Goal: Check status

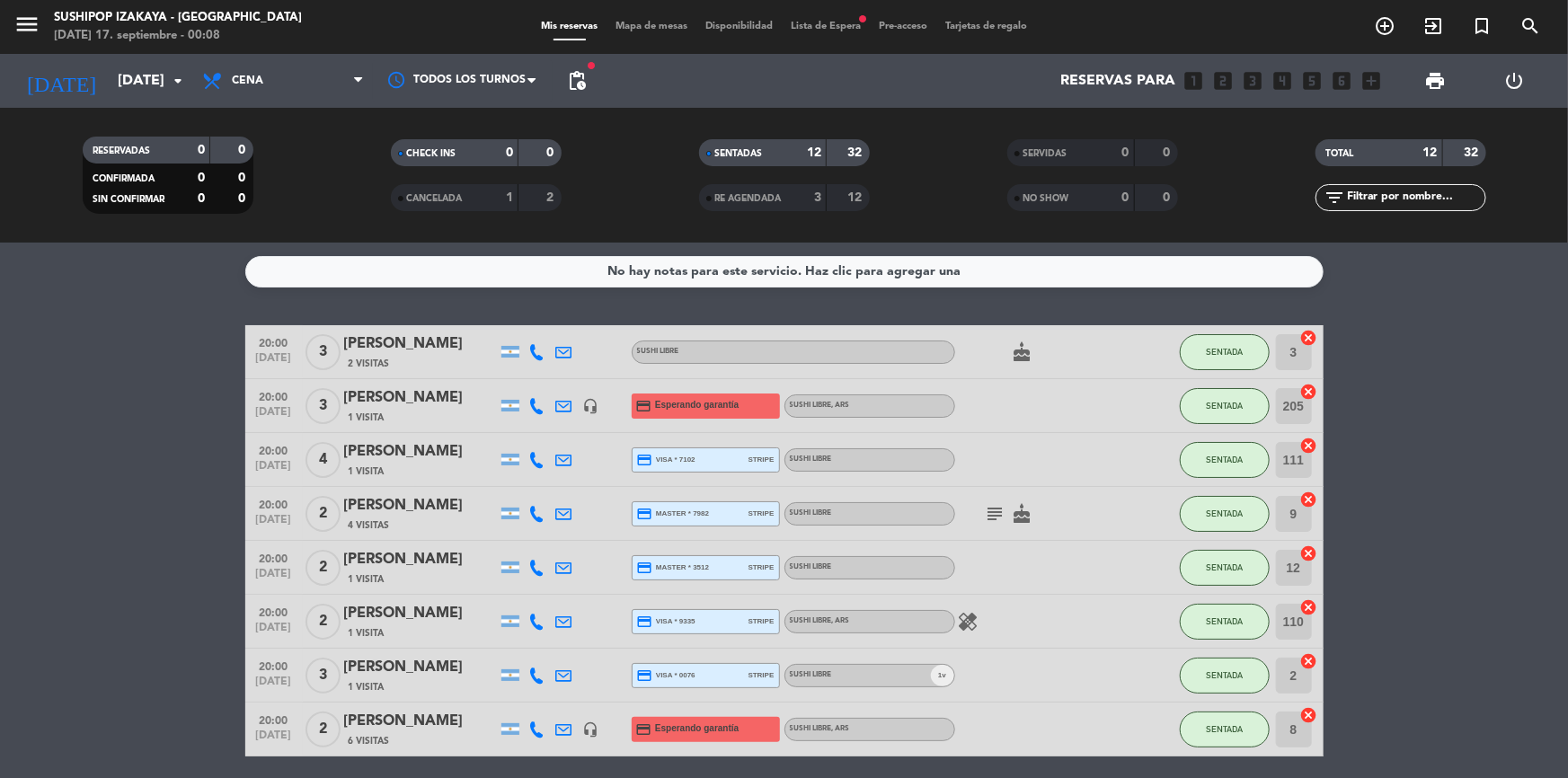
scroll to position [309, 0]
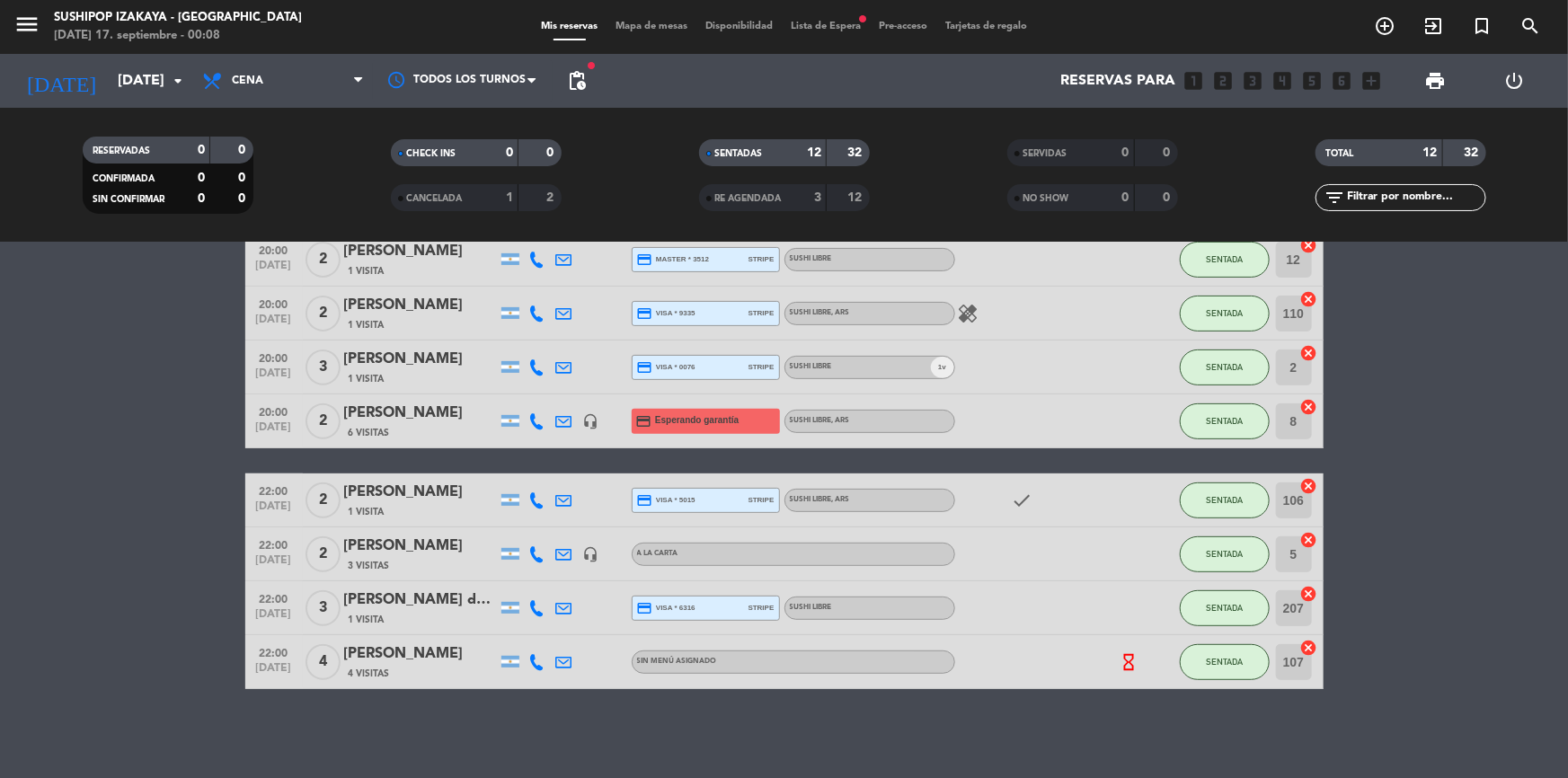
click at [138, 74] on input "[DATE]" at bounding box center [203, 81] width 190 height 35
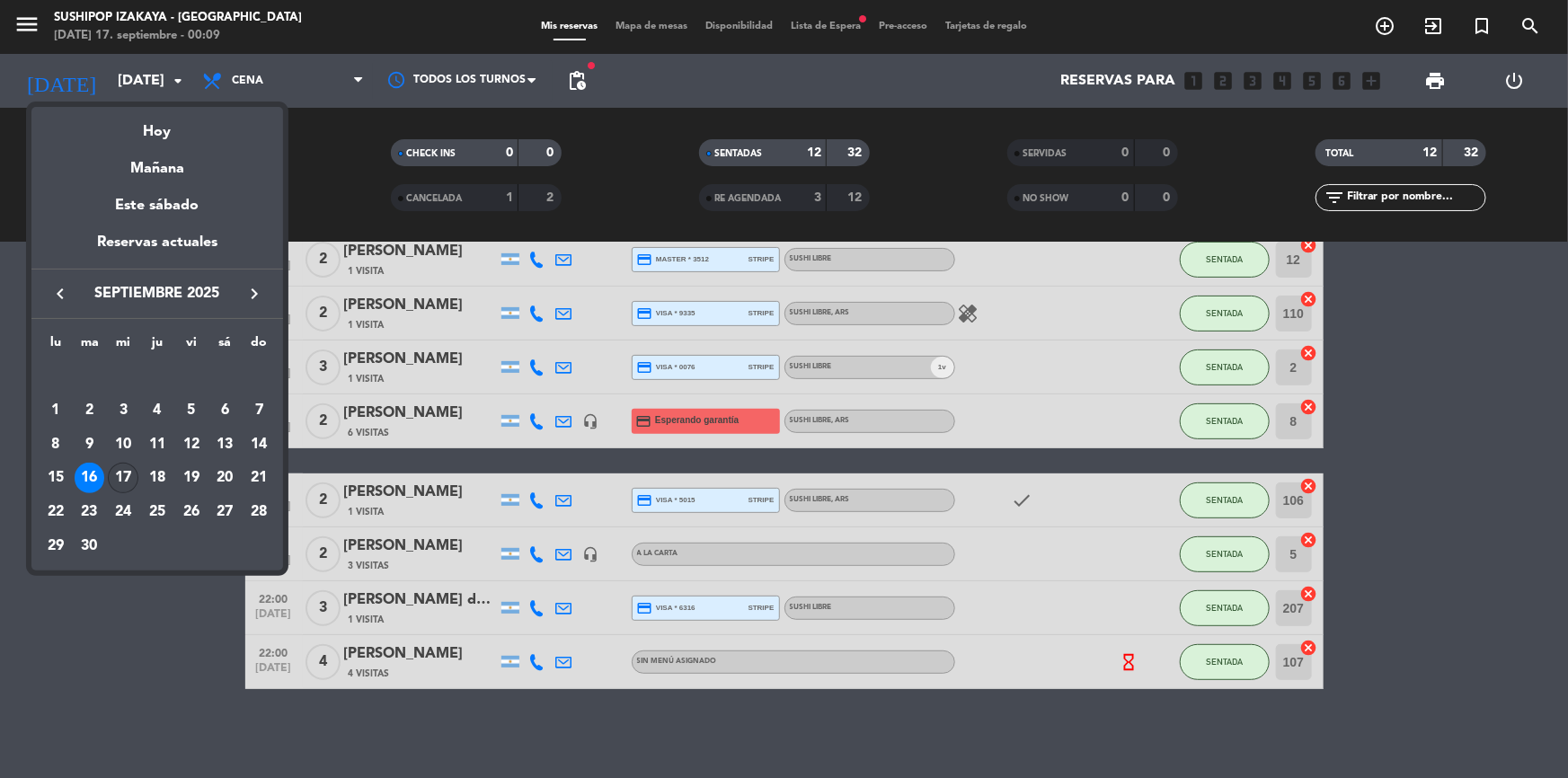
click at [125, 475] on div "17" at bounding box center [124, 478] width 31 height 31
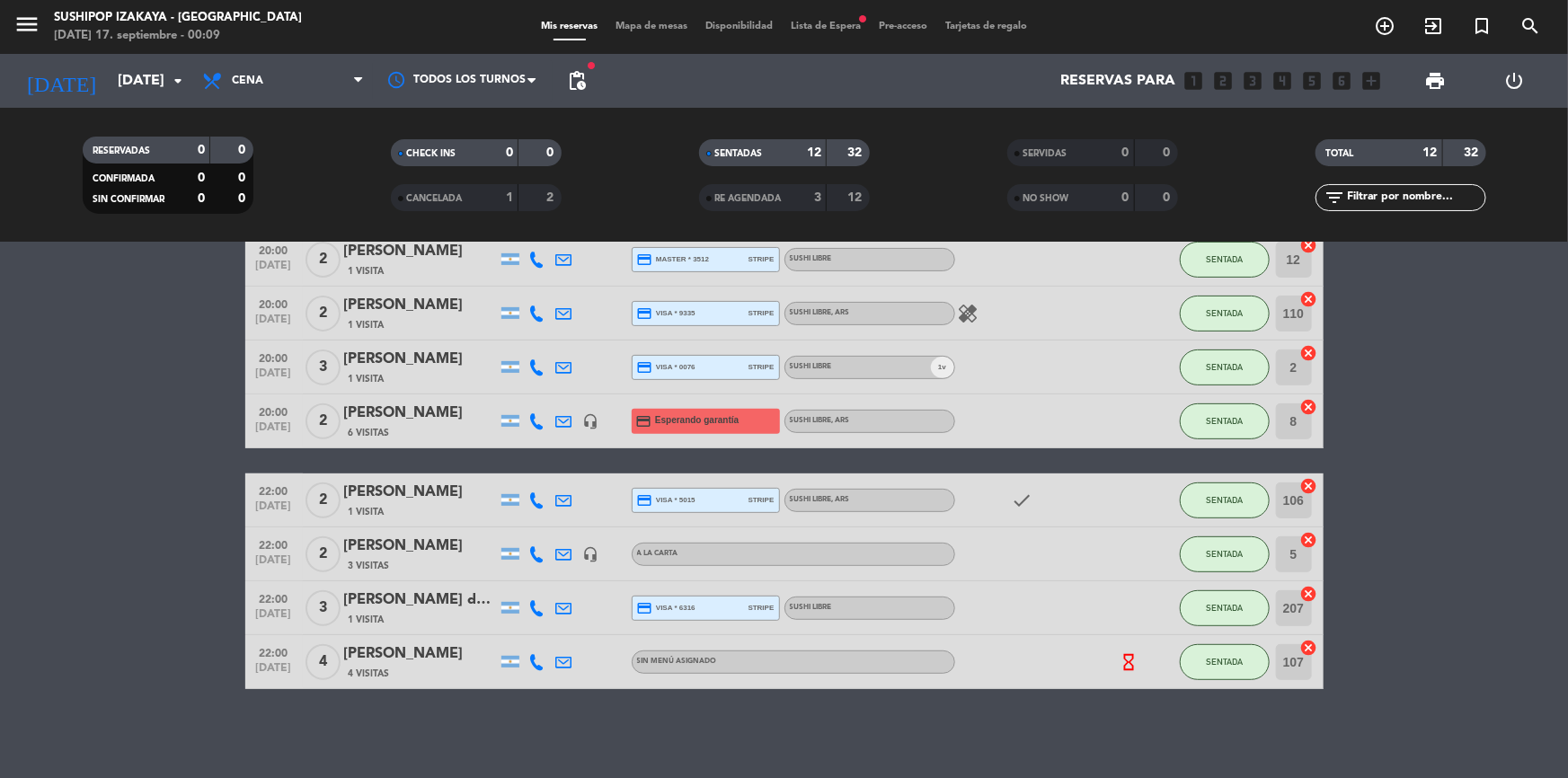
type input "[DATE]"
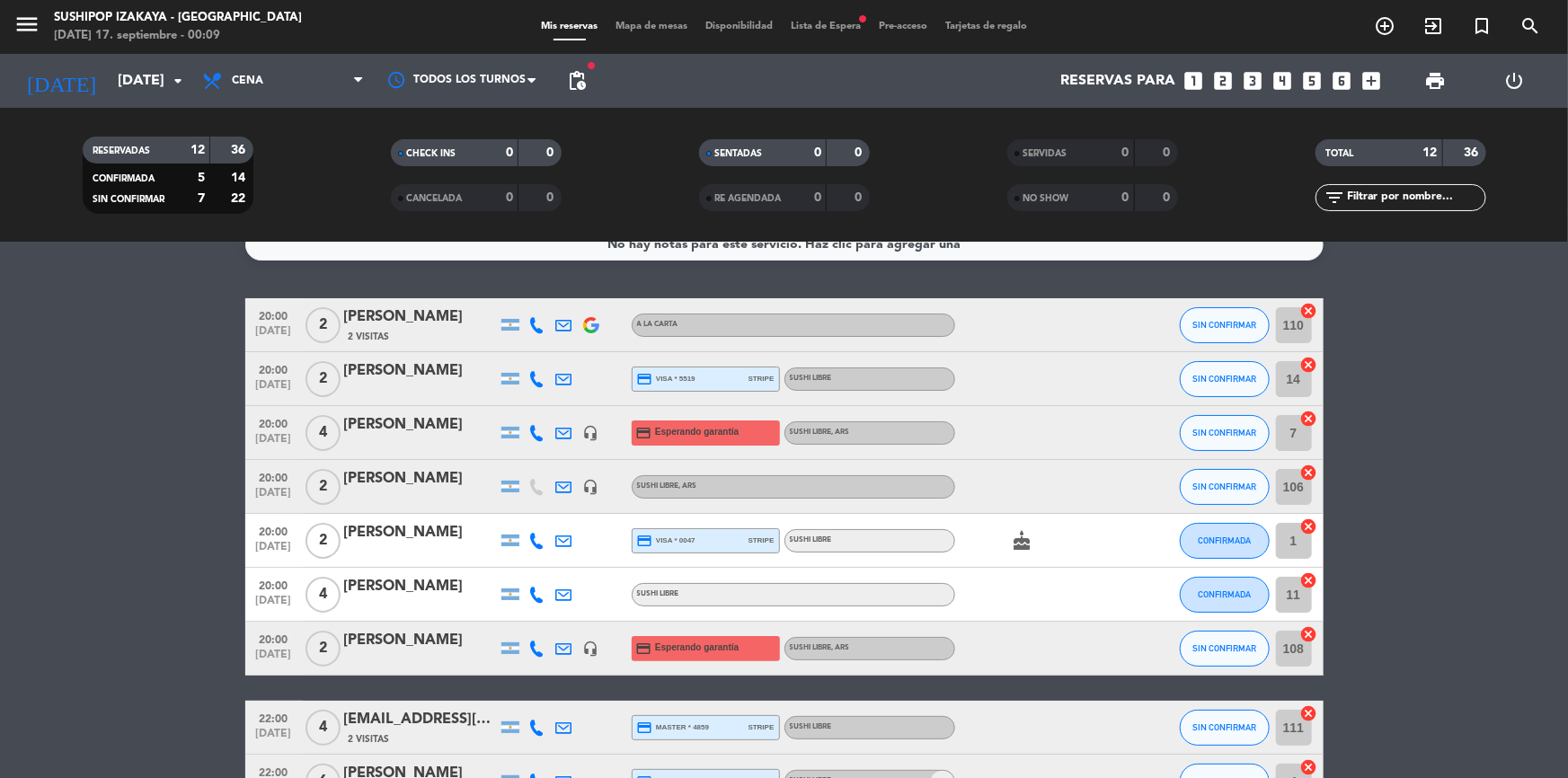
scroll to position [0, 0]
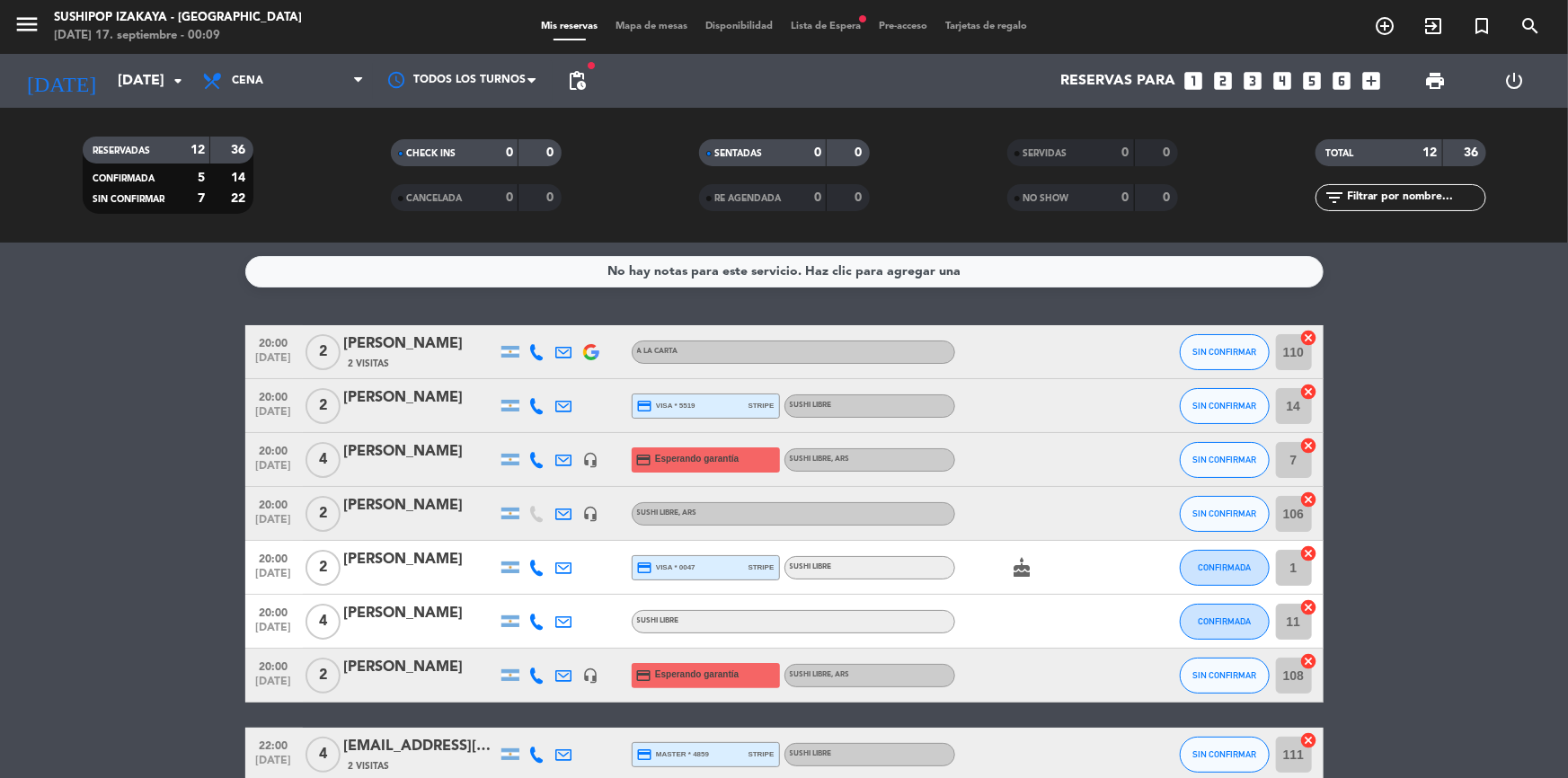
click at [593, 86] on span "pending_actions" at bounding box center [577, 81] width 36 height 36
click at [584, 86] on span "pending_actions" at bounding box center [577, 80] width 22 height 22
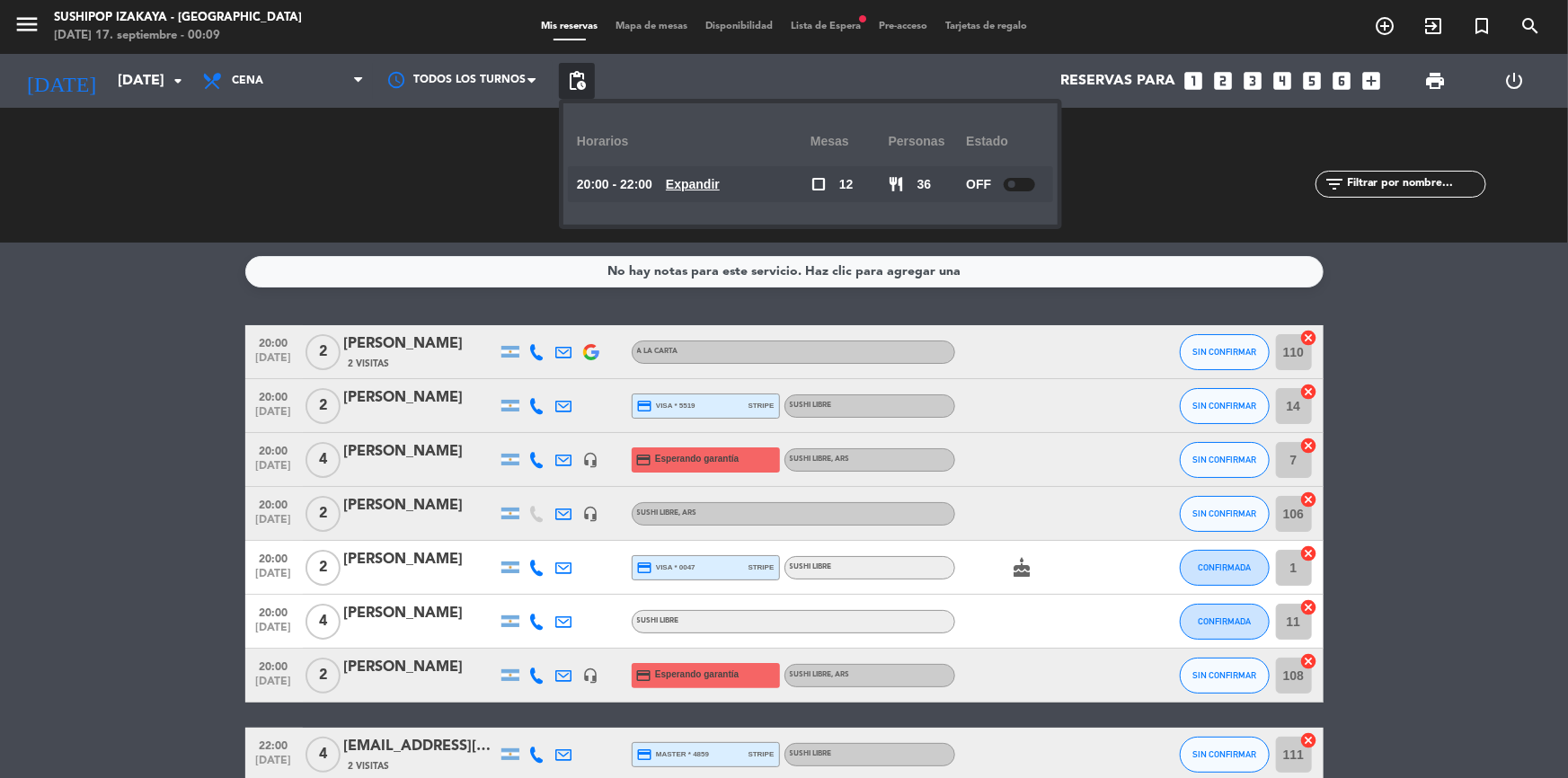
click at [584, 86] on span "pending_actions" at bounding box center [577, 80] width 22 height 22
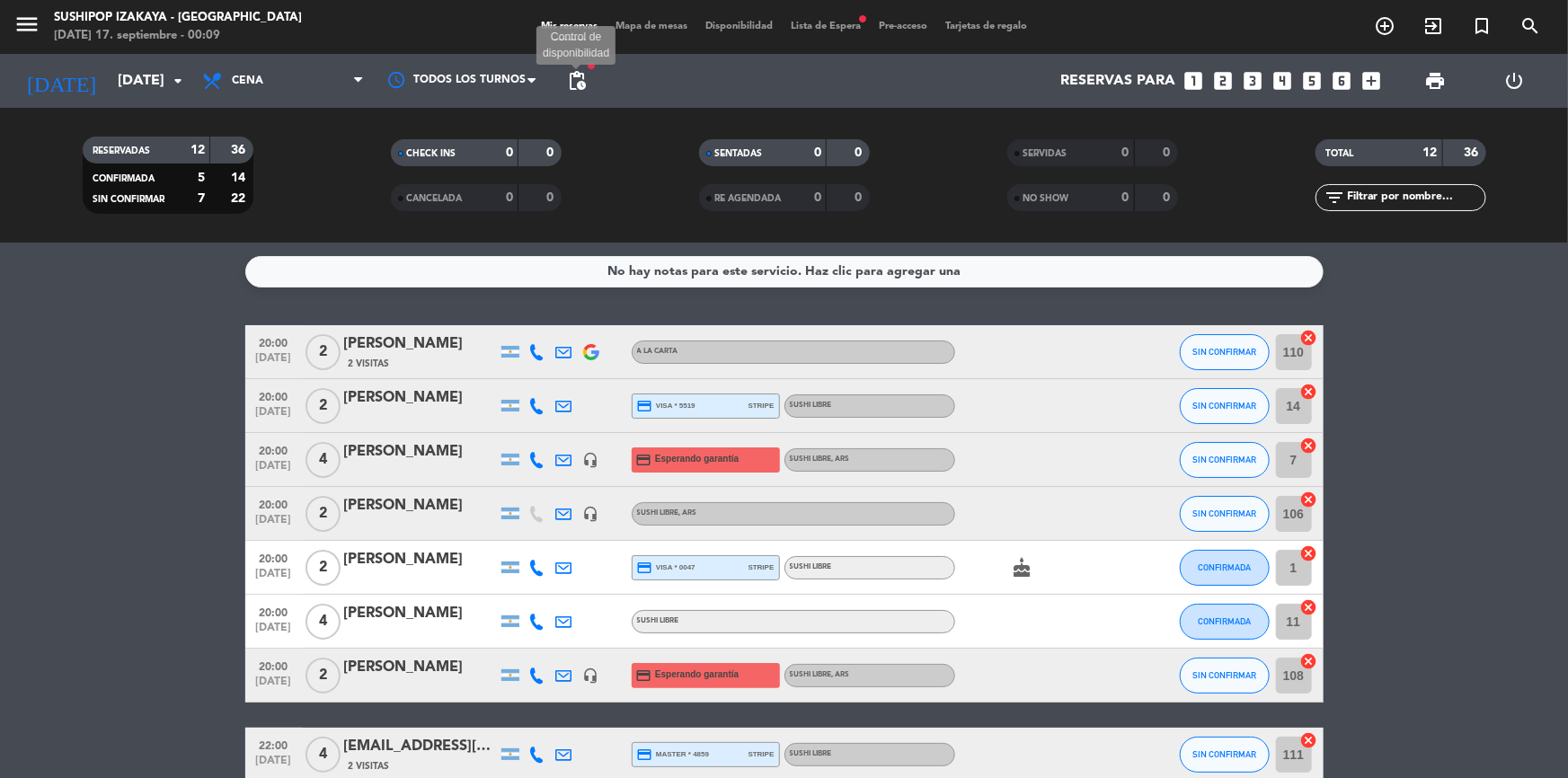
drag, startPoint x: 579, startPoint y: 80, endPoint x: 602, endPoint y: 94, distance: 26.9
click at [580, 80] on span "pending_actions" at bounding box center [577, 80] width 22 height 22
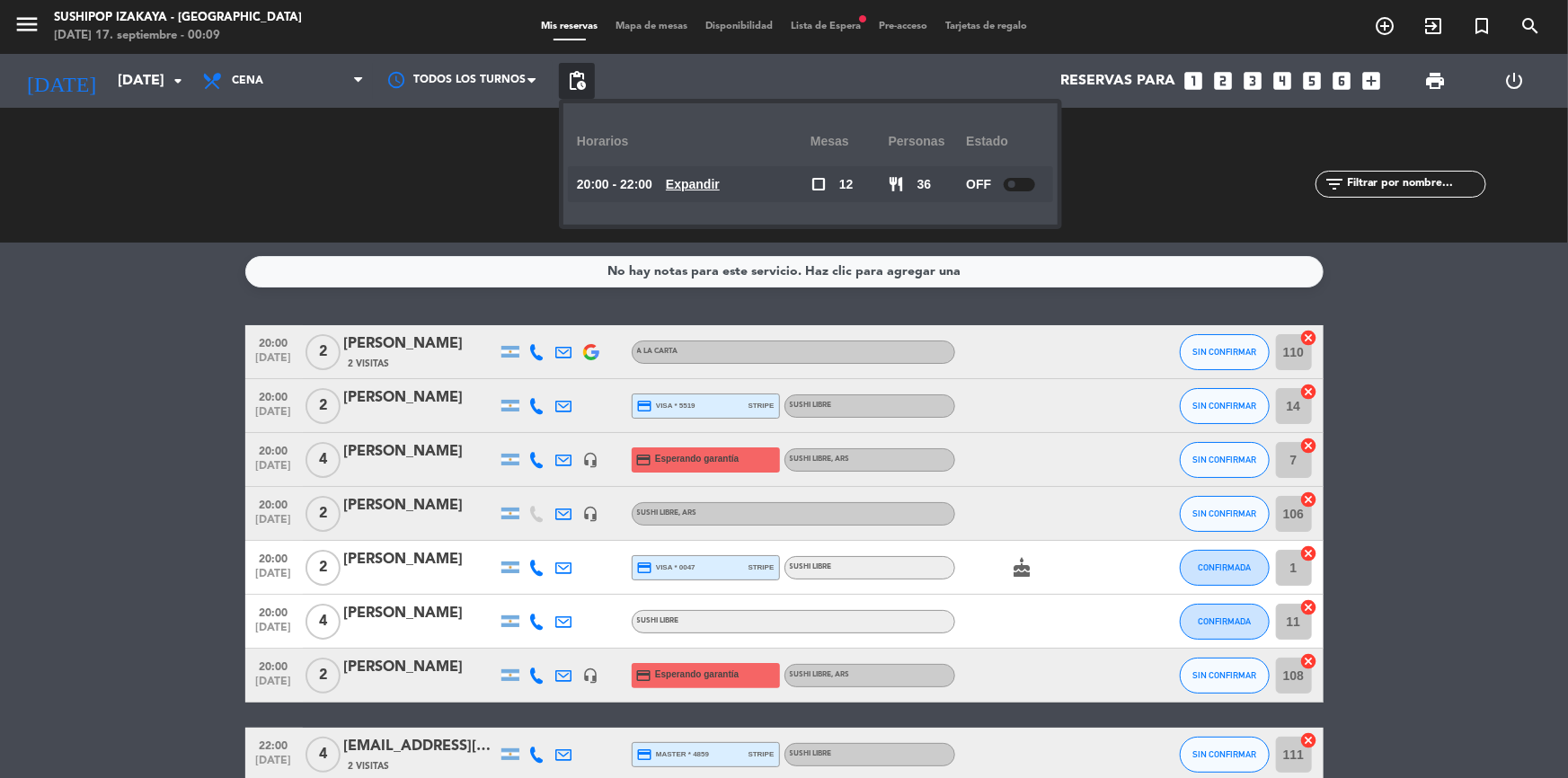
click at [698, 177] on u "Expandir" at bounding box center [693, 184] width 54 height 14
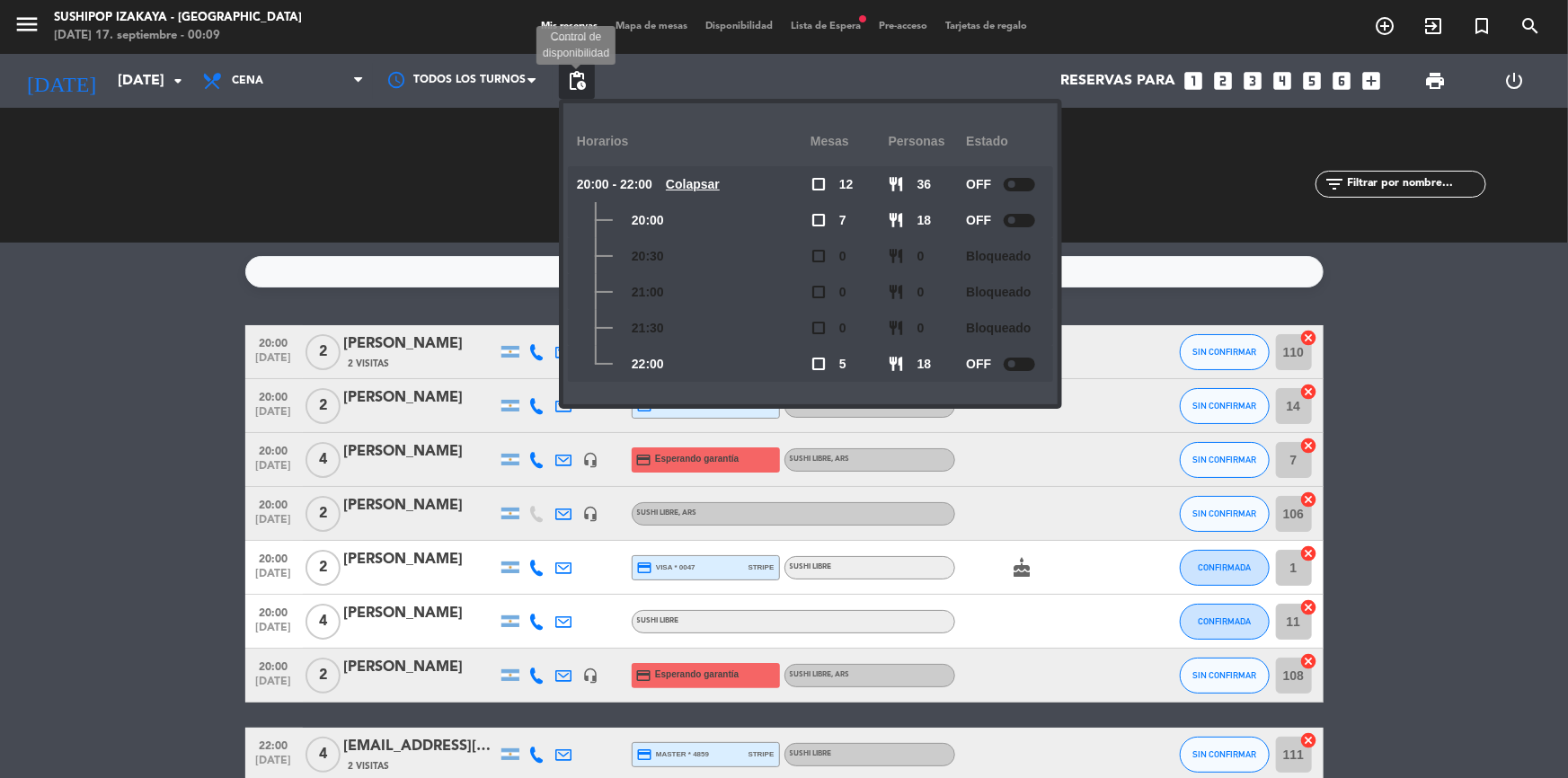
click at [582, 90] on span "pending_actions" at bounding box center [577, 80] width 22 height 22
